Goal: Information Seeking & Learning: Learn about a topic

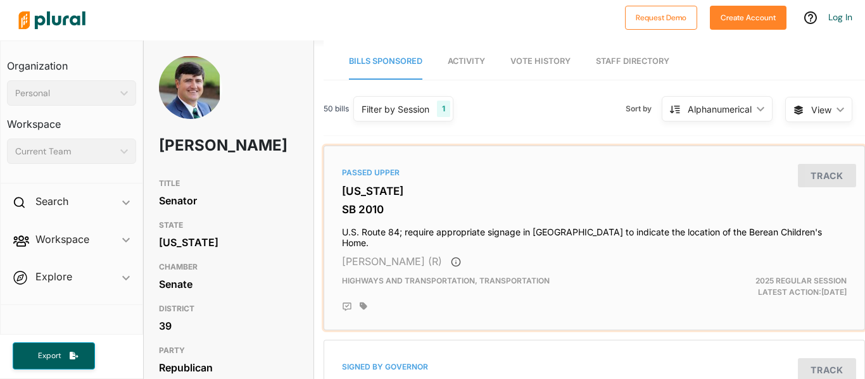
click at [555, 158] on div "Passed [GEOGRAPHIC_DATA][US_STATE] SB 2010 U.S. Route 84; require appropriate s…" at bounding box center [594, 237] width 530 height 173
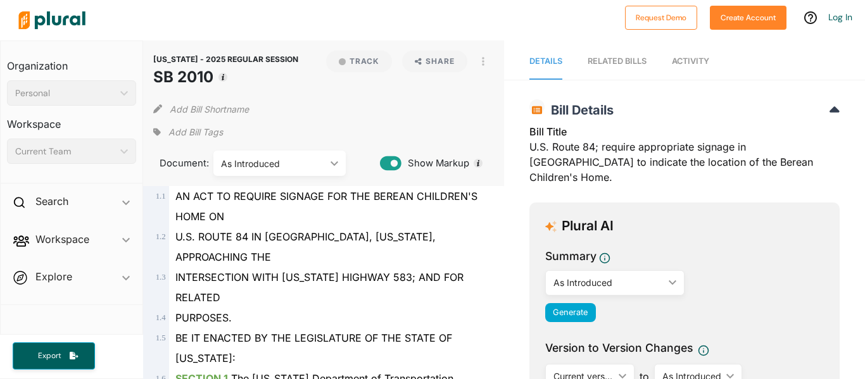
click at [483, 130] on div "Add Bill Tags" at bounding box center [323, 132] width 341 height 19
